Goal: Information Seeking & Learning: Learn about a topic

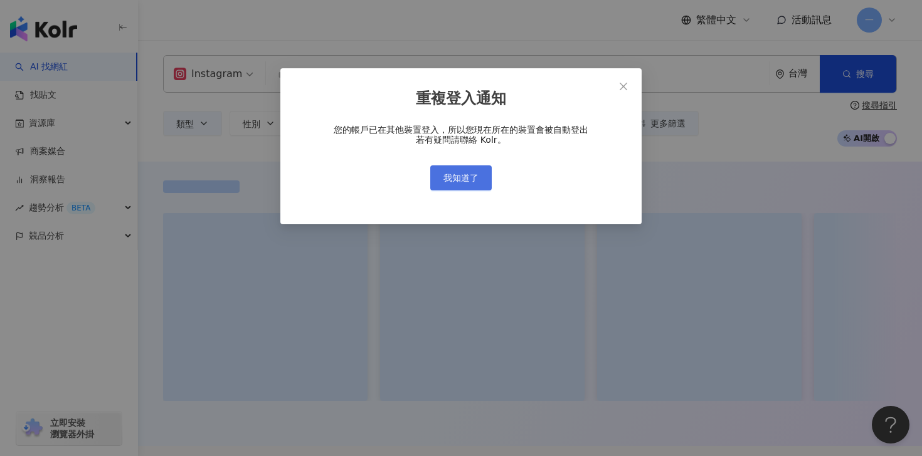
click at [473, 167] on button "我知道了" at bounding box center [460, 177] width 61 height 25
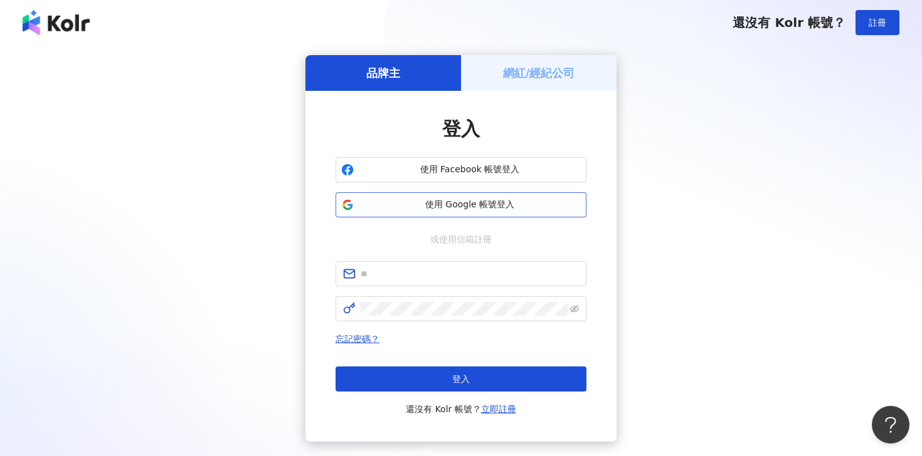
click at [449, 205] on span "使用 Google 帳號登入" at bounding box center [470, 205] width 222 height 13
